Goal: Find specific page/section: Find specific page/section

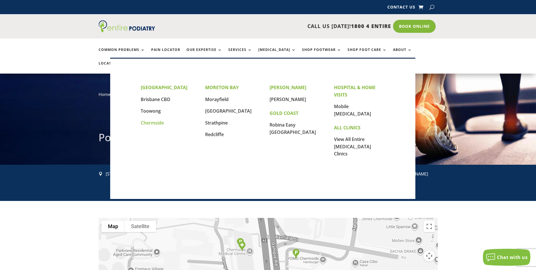
click at [148, 123] on link "Chermside" at bounding box center [152, 123] width 23 height 6
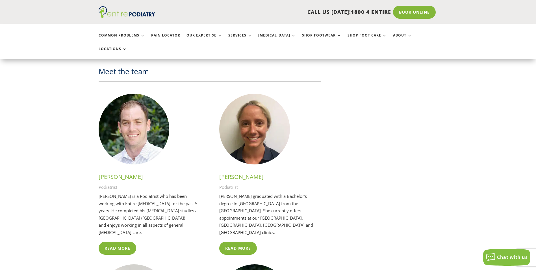
scroll to position [949, 0]
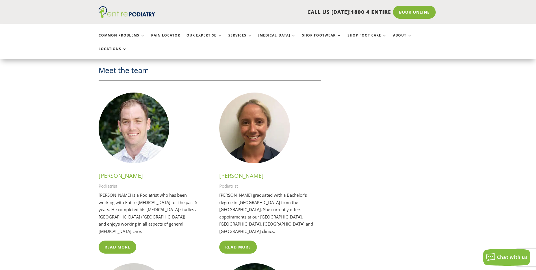
click at [241, 172] on h3 "[PERSON_NAME]" at bounding box center [270, 177] width 102 height 11
copy h3 "[PERSON_NAME]"
click at [132, 172] on h3 "[PERSON_NAME]" at bounding box center [150, 177] width 102 height 11
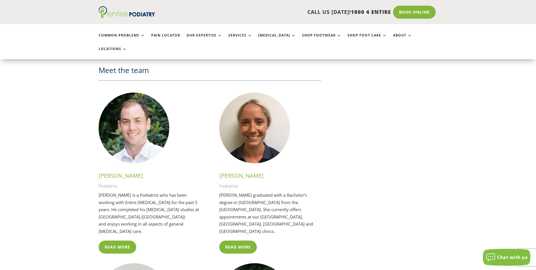
copy h3 "[PERSON_NAME]"
